Goal: Use online tool/utility: Utilize a website feature to perform a specific function

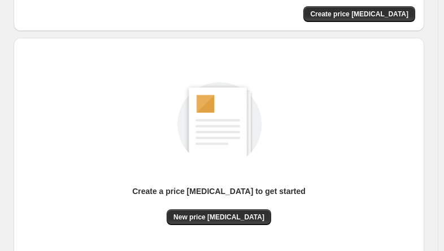
scroll to position [169, 0]
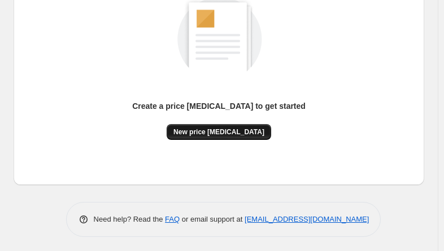
click at [203, 134] on span "New price [MEDICAL_DATA]" at bounding box center [218, 132] width 91 height 9
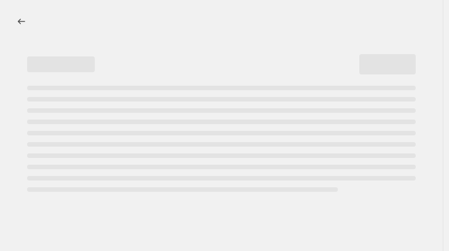
select select "percentage"
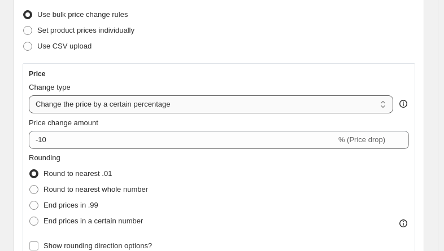
scroll to position [169, 0]
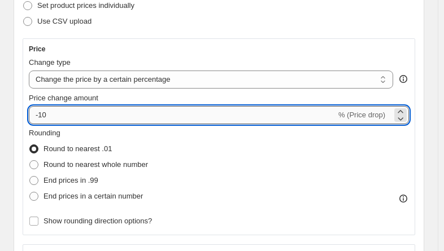
click at [67, 119] on input "-10" at bounding box center [182, 115] width 307 height 18
type input "-1"
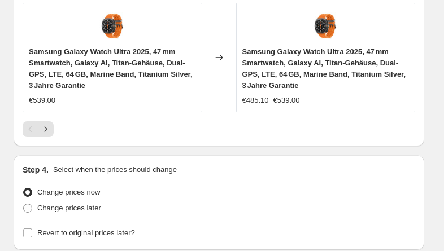
scroll to position [1363, 0]
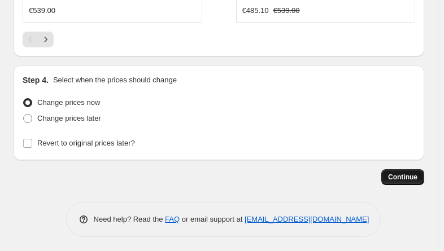
type input "-30"
click at [417, 173] on span "Continue" at bounding box center [402, 177] width 29 height 9
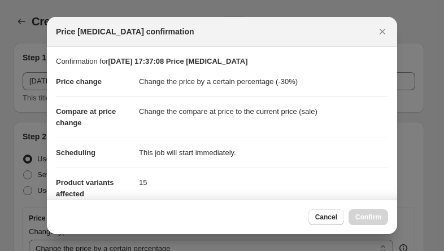
scroll to position [0, 0]
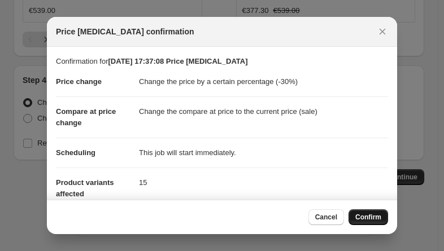
click at [373, 219] on span "Confirm" at bounding box center [368, 217] width 26 height 9
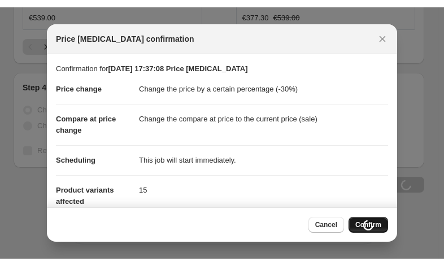
scroll to position [1363, 0]
